Goal: Complete application form: Complete application form

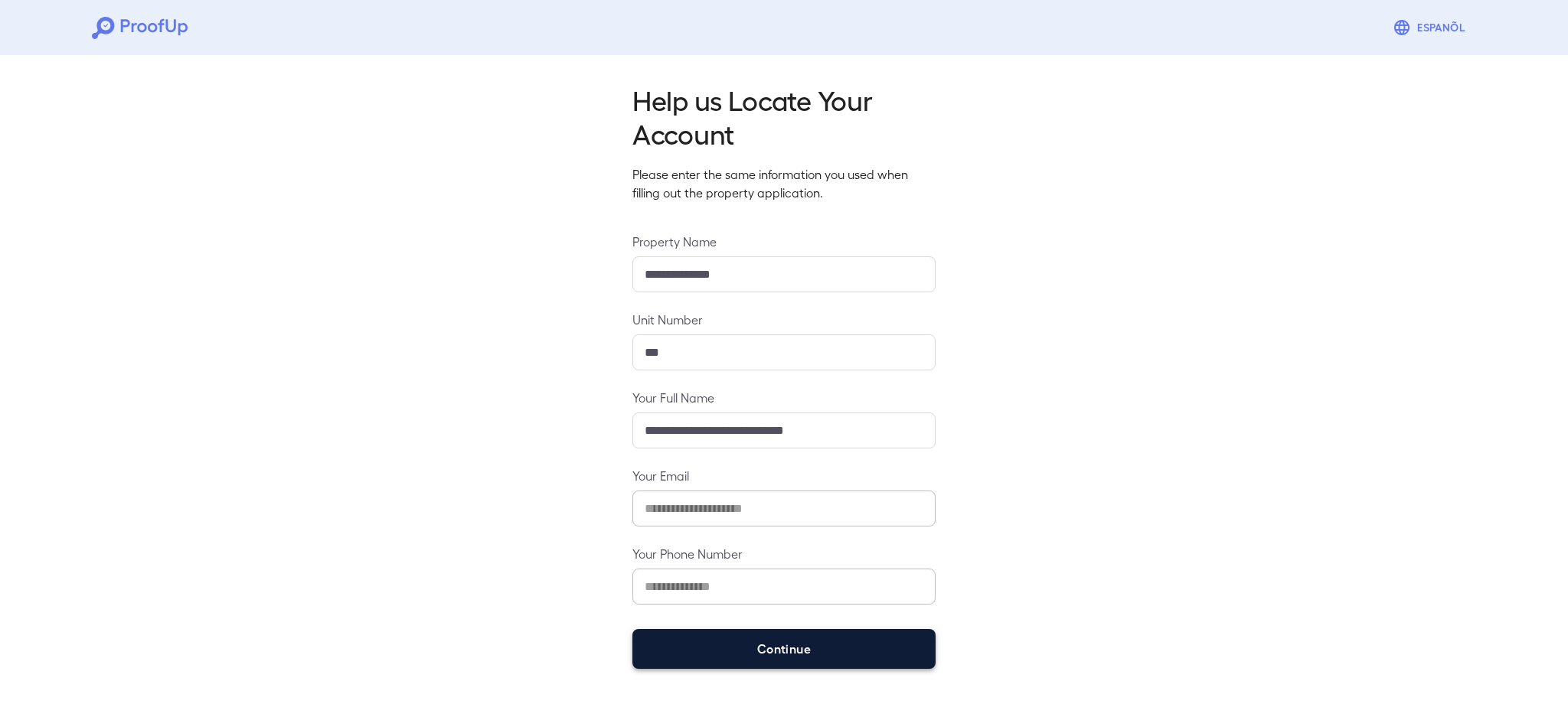
click at [914, 634] on button "Continue" at bounding box center [784, 649] width 303 height 40
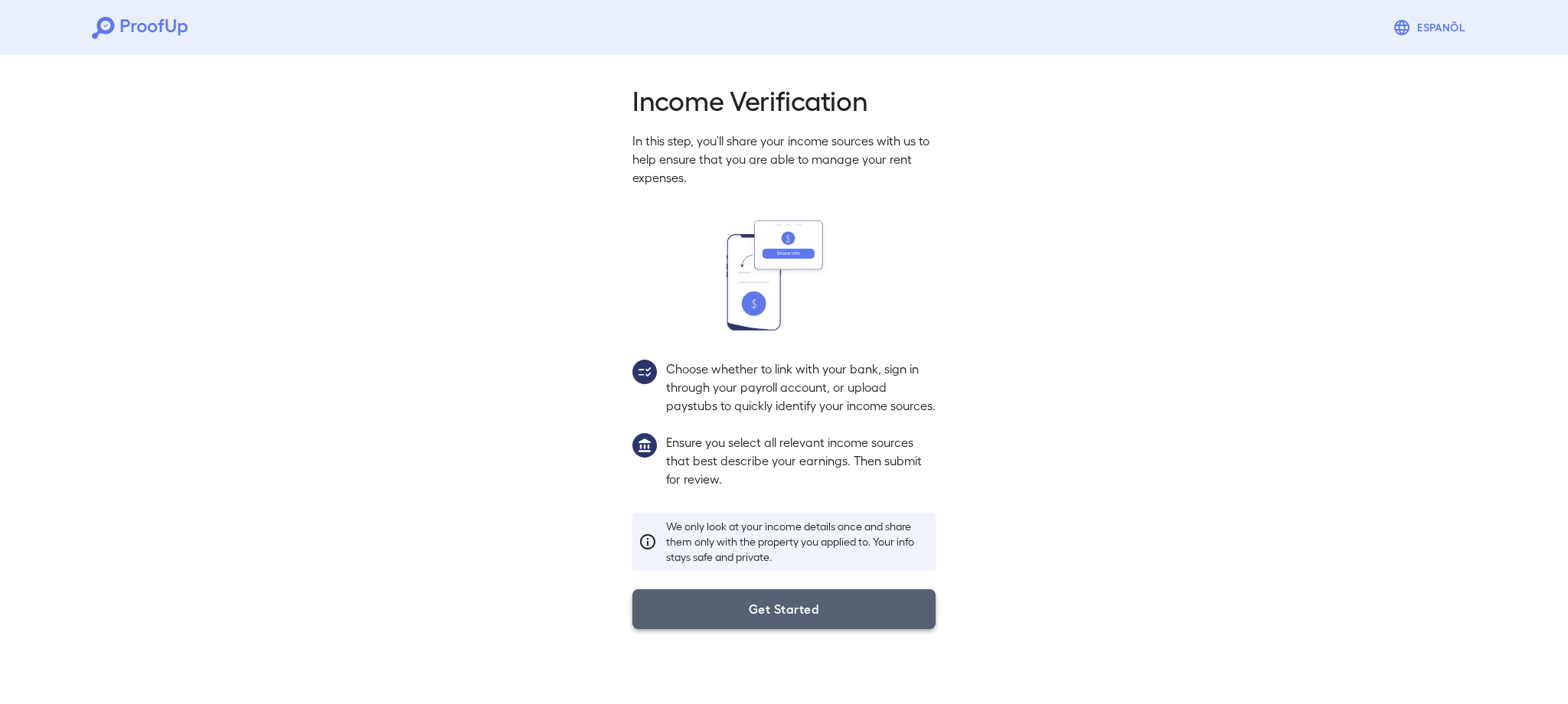
click at [860, 629] on button "Get Started" at bounding box center [784, 610] width 303 height 40
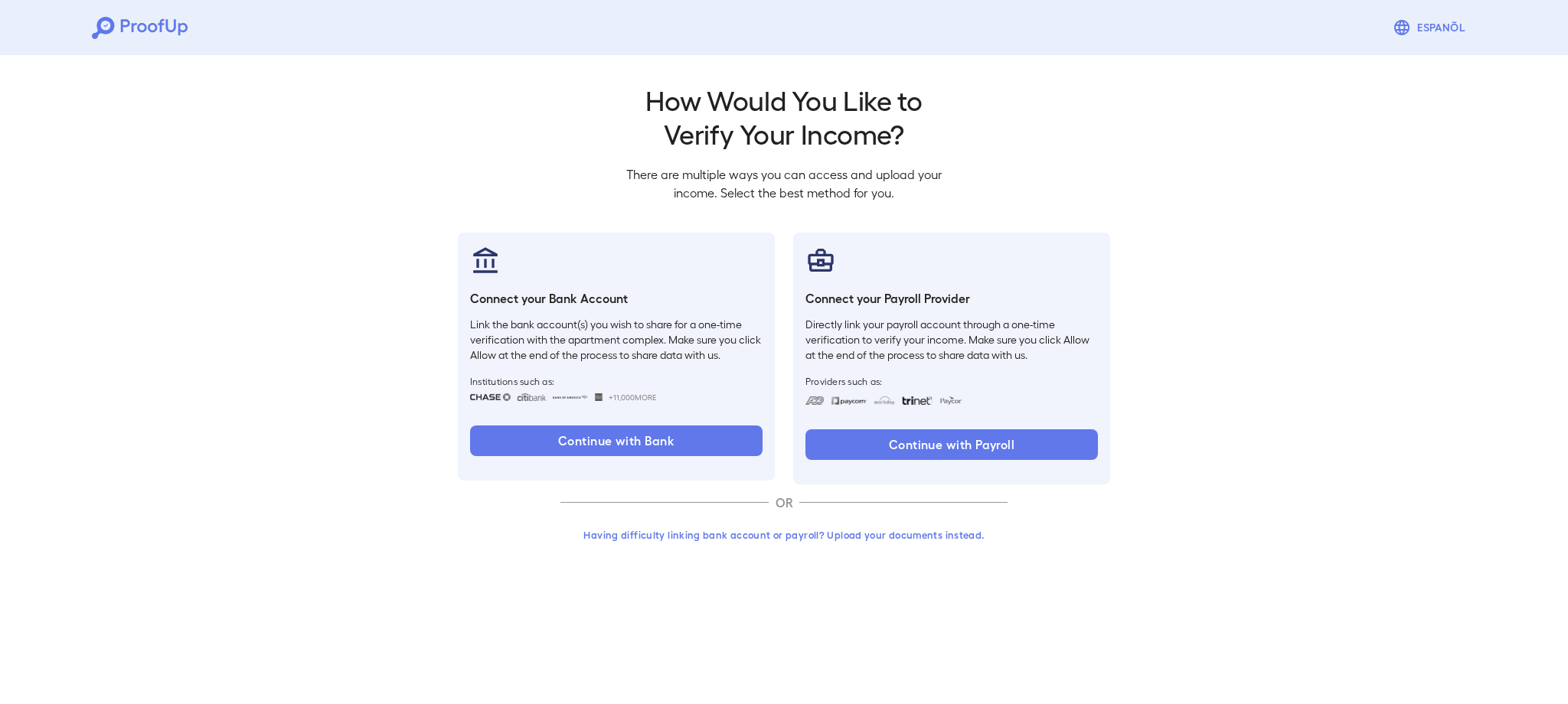
click at [784, 538] on button "Having difficulty linking bank account or payroll? Upload your documents instea…" at bounding box center [784, 535] width 447 height 27
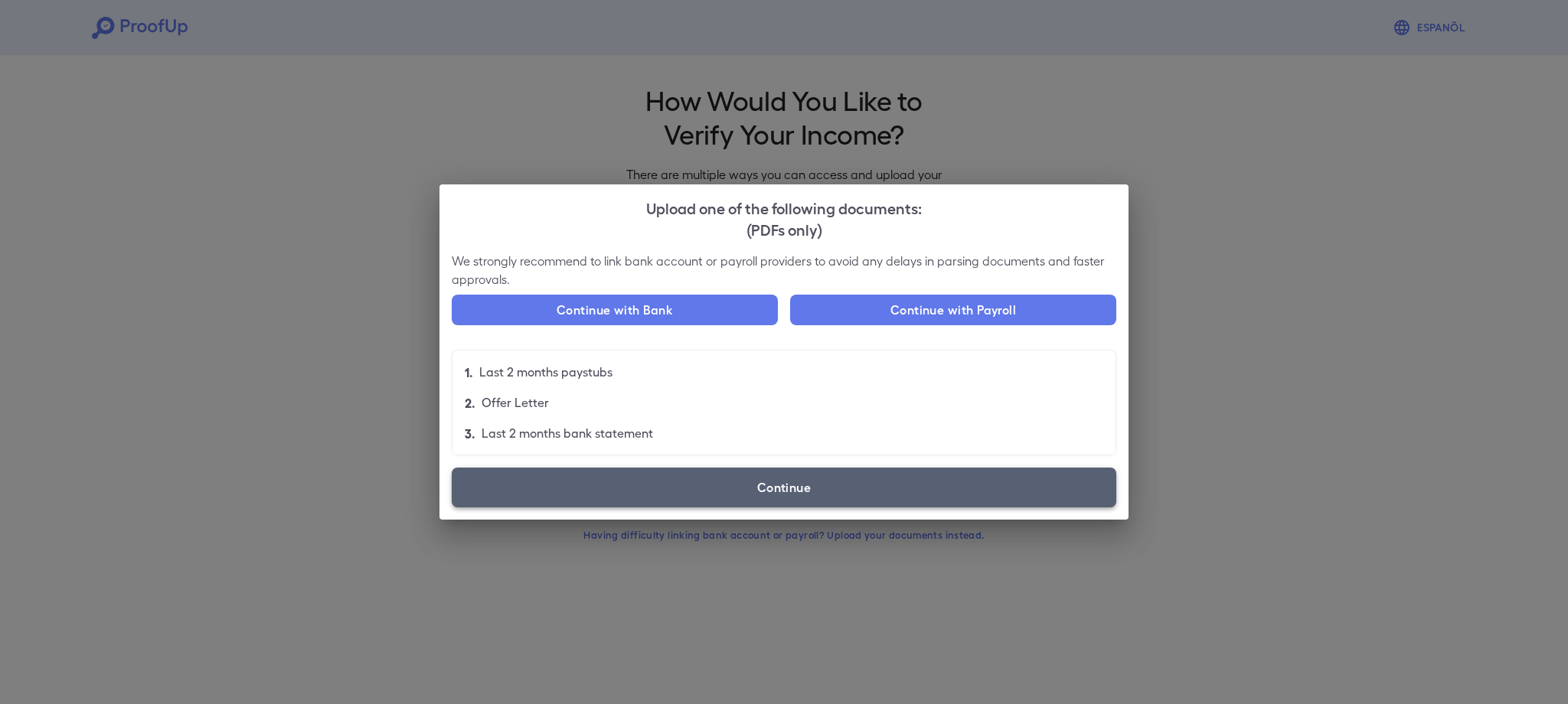
click at [782, 485] on label "Continue" at bounding box center [784, 488] width 664 height 40
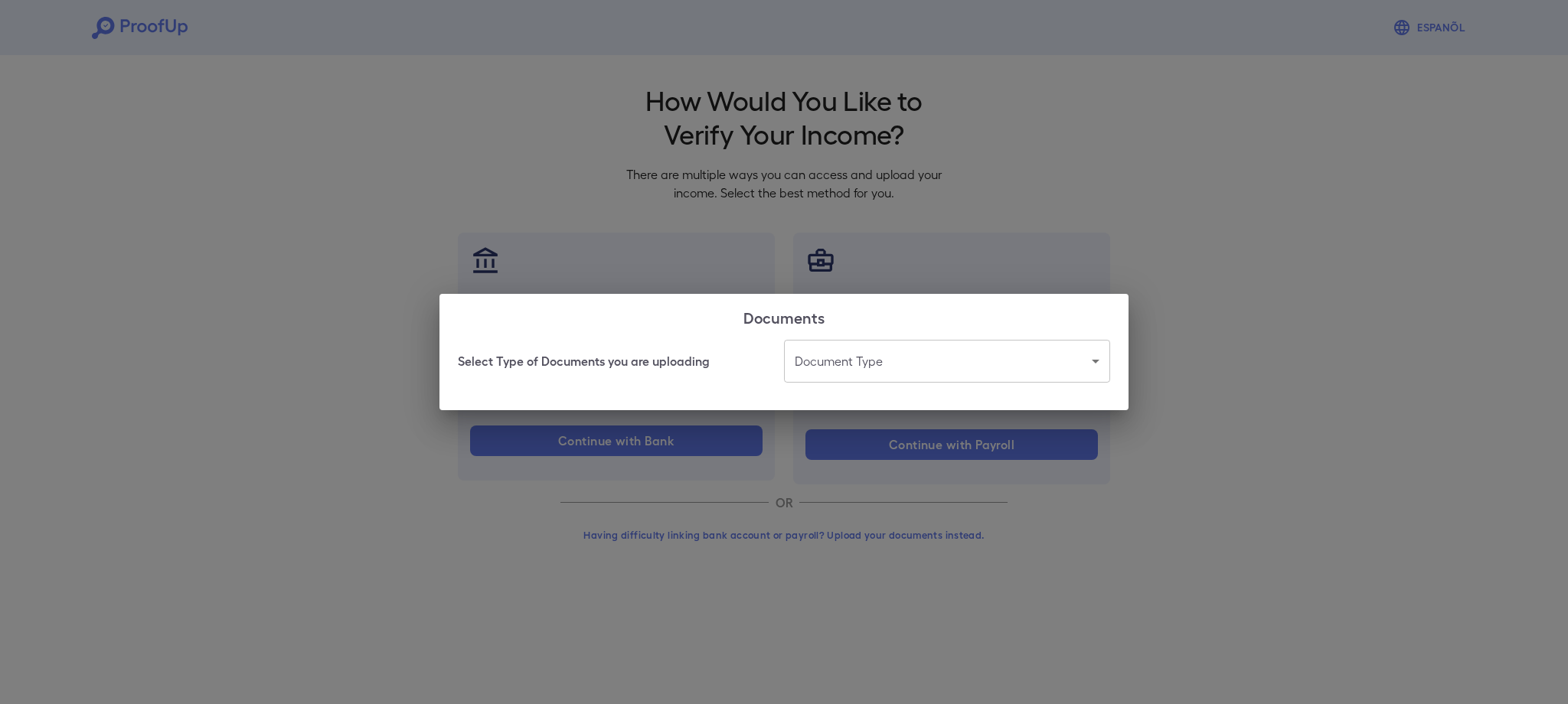
click at [837, 378] on body "Espanõl Go back How Would You Like to Verify Your Income? There are multiple wa…" at bounding box center [784, 292] width 1568 height 585
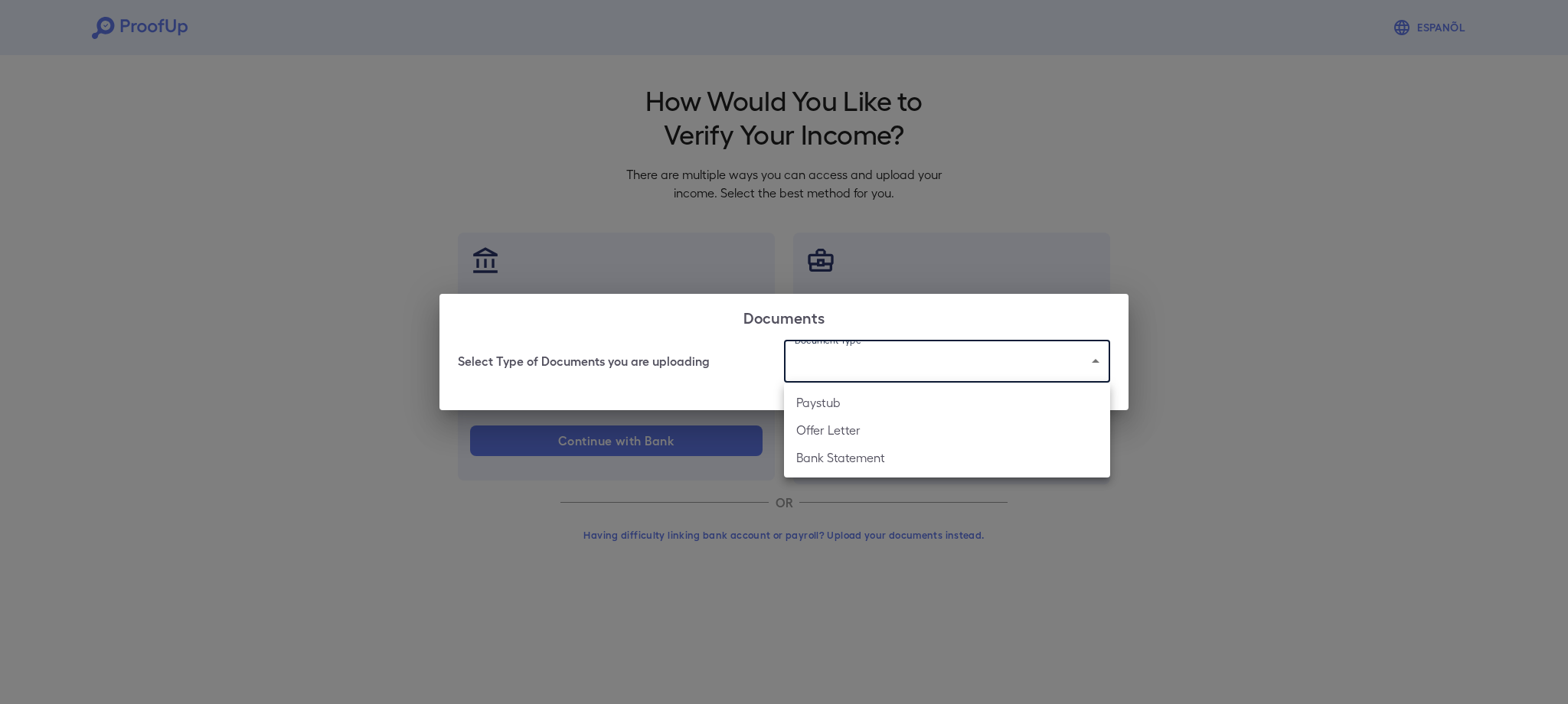
click at [831, 403] on li "Paystub" at bounding box center [948, 403] width 326 height 27
type input "*******"
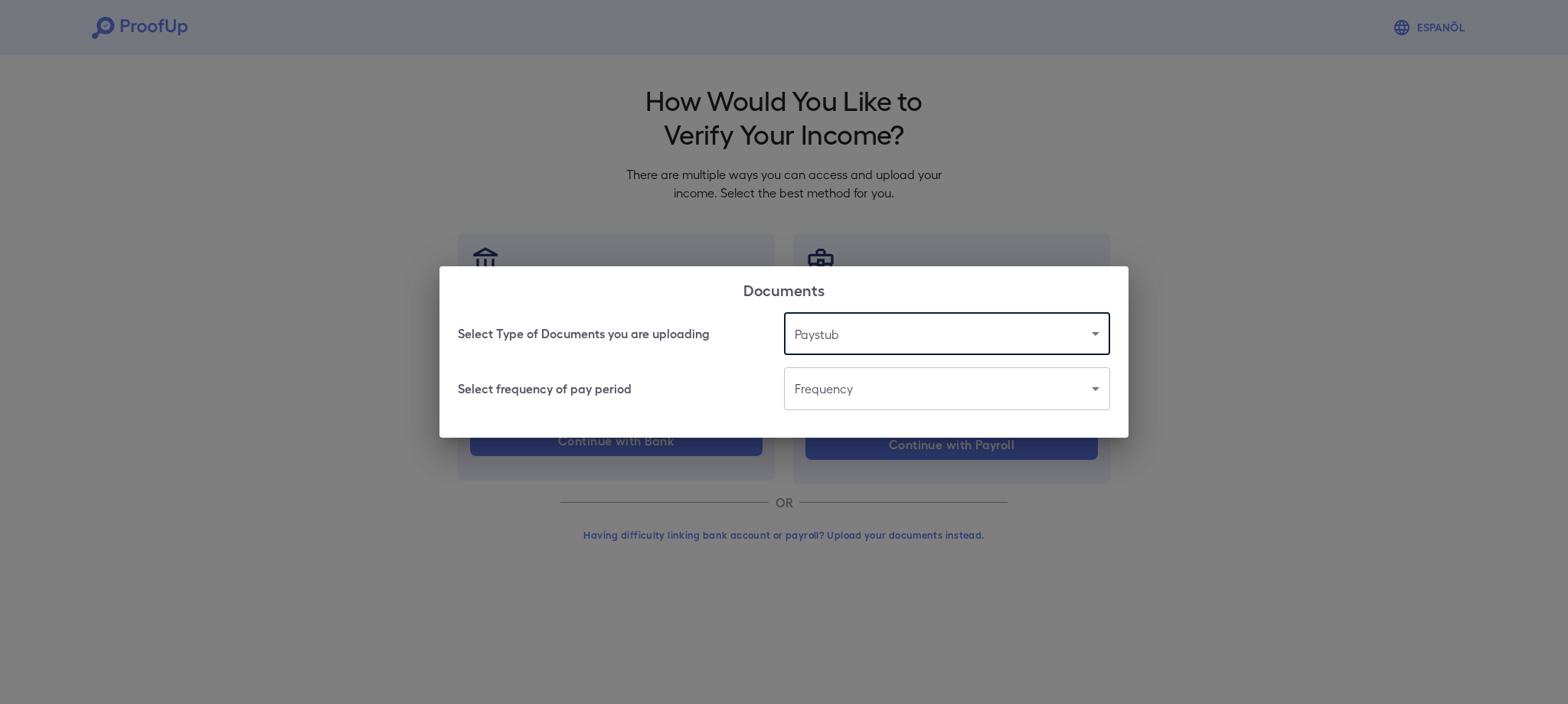
click at [831, 403] on body "Espanõl Go back How Would You Like to Verify Your Income? There are multiple wa…" at bounding box center [784, 292] width 1568 height 585
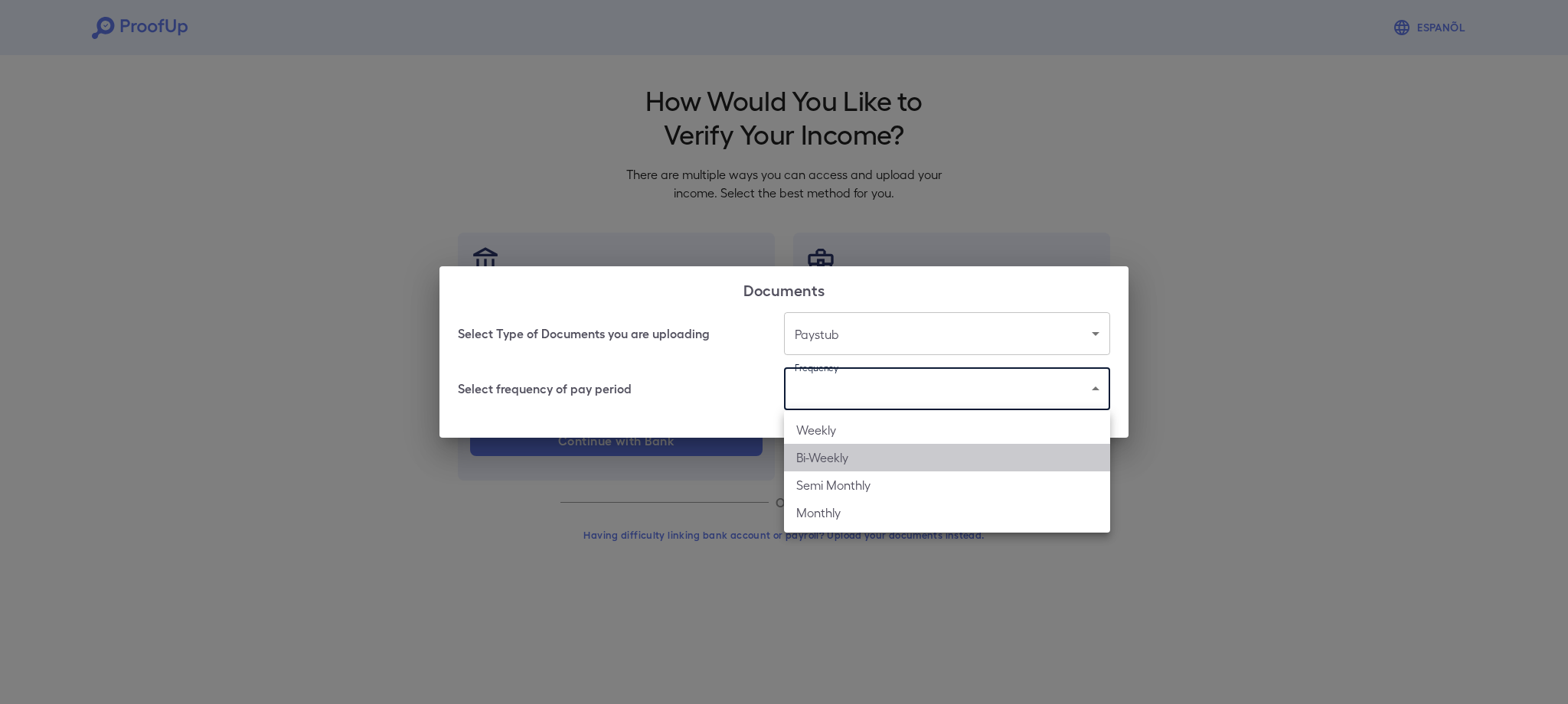
click at [858, 454] on li "Bi-Weekly" at bounding box center [948, 457] width 326 height 27
type input "*********"
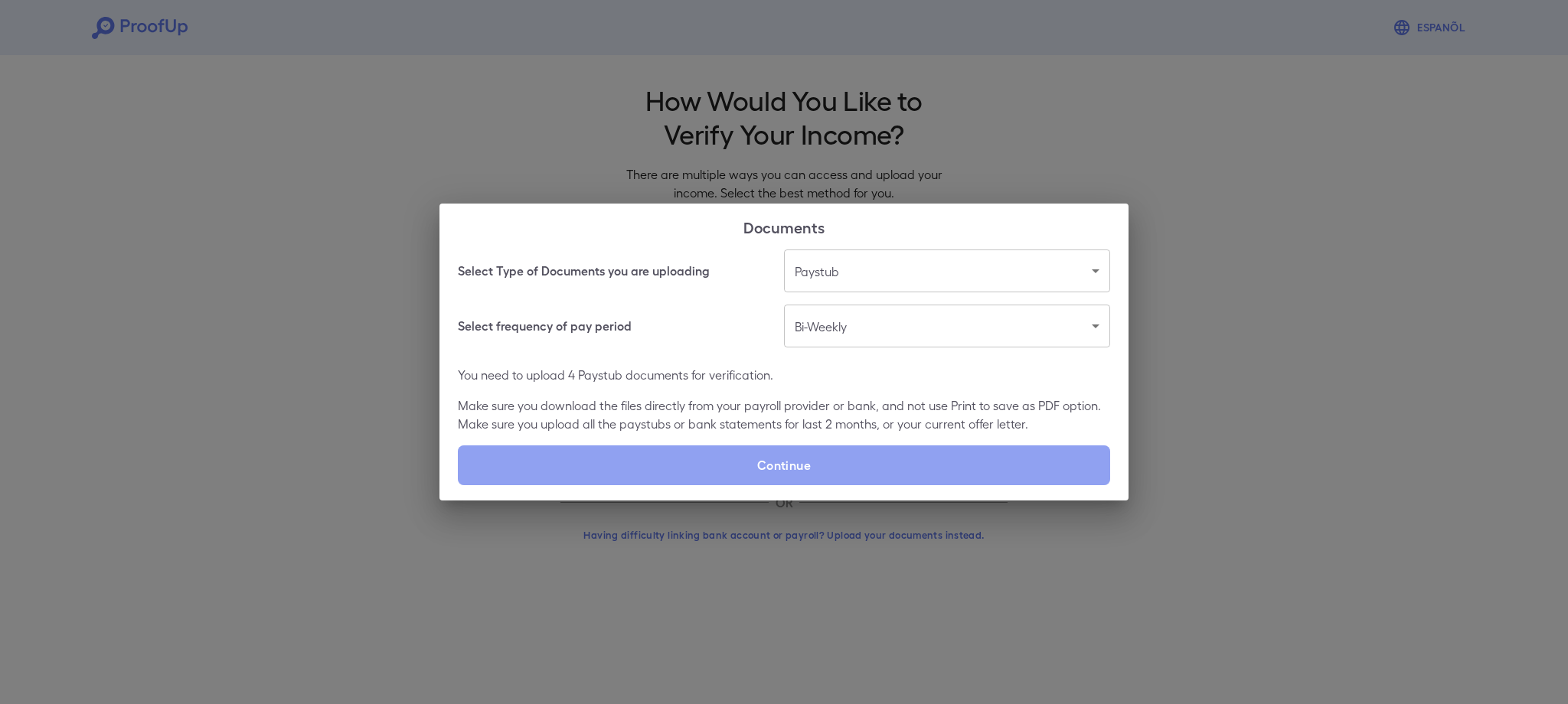
click at [858, 454] on label "Continue" at bounding box center [784, 465] width 653 height 40
click at [459, 485] on input "Continue" at bounding box center [458, 485] width 1 height 1
